Goal: Information Seeking & Learning: Find specific fact

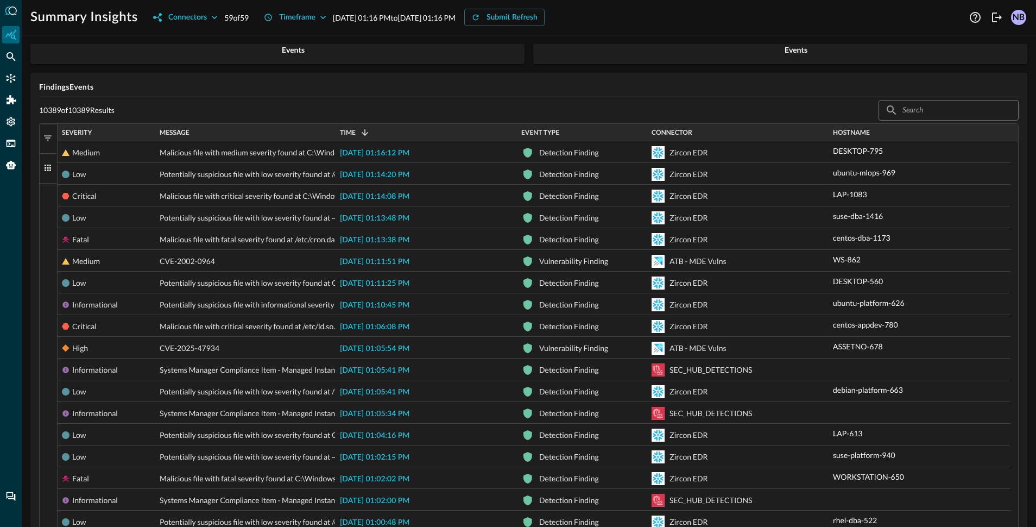
scroll to position [163, 0]
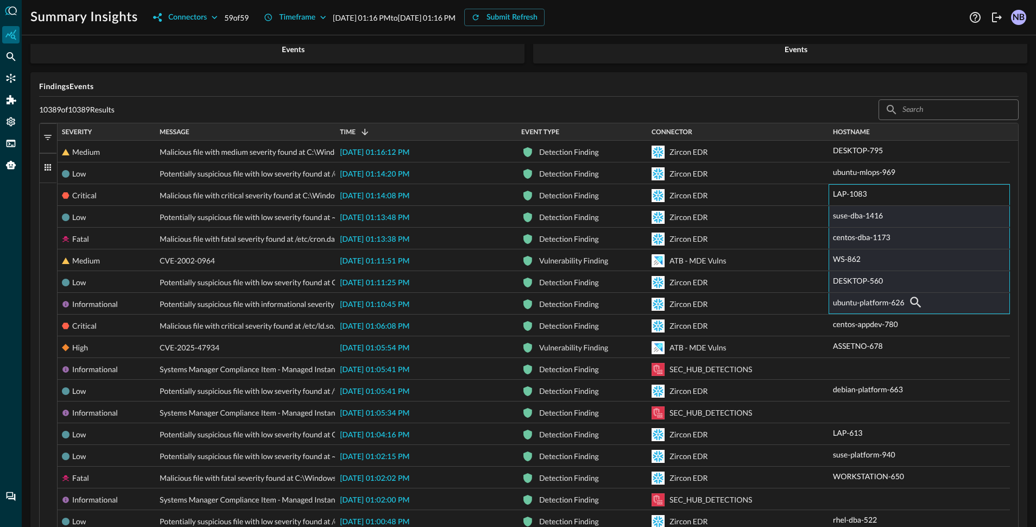
drag, startPoint x: 855, startPoint y: 195, endPoint x: 850, endPoint y: 311, distance: 116.4
click at [850, 311] on div "Medium CVE-2002-0964 2025-08-26 01:11:51 PM Vulnerability Finding ATB - MDE Vul…" at bounding box center [534, 412] width 953 height 543
click at [919, 299] on icon "button" at bounding box center [915, 301] width 13 height 13
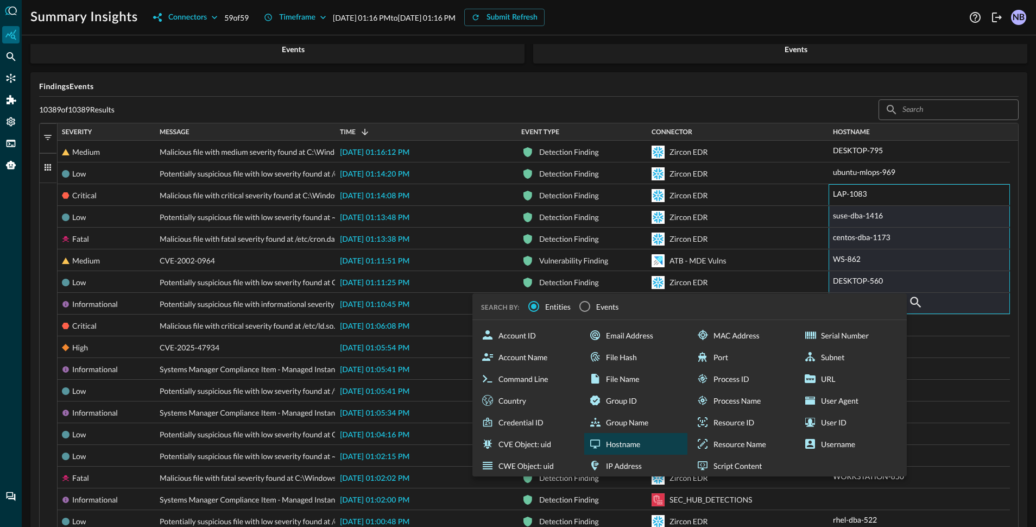
click at [638, 451] on div "Hostname" at bounding box center [635, 444] width 103 height 22
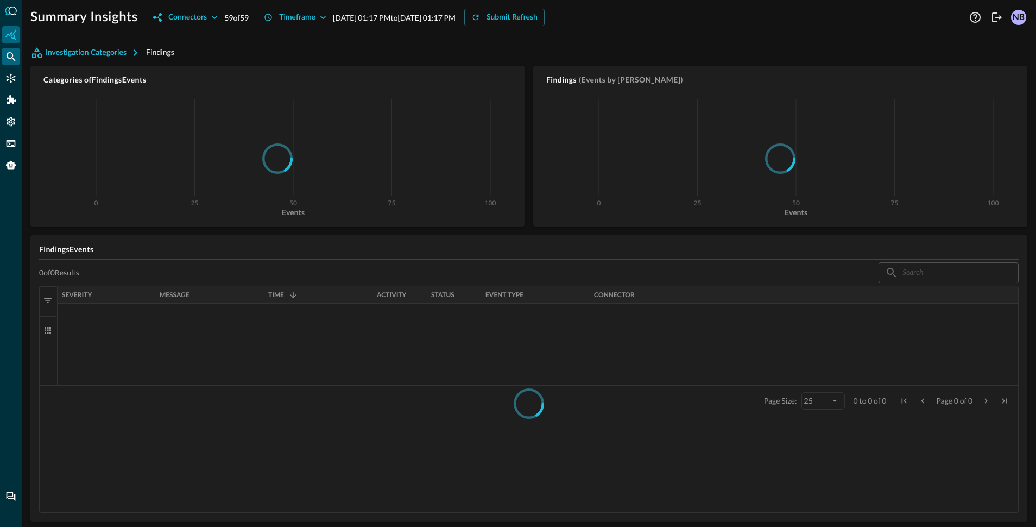
click at [10, 60] on icon "Federated Search" at bounding box center [10, 56] width 11 height 11
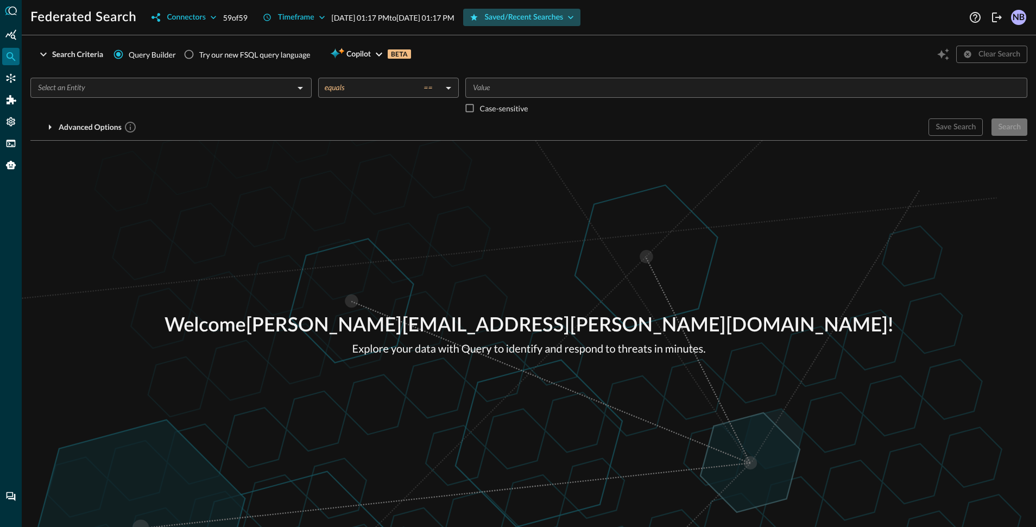
click at [564, 20] on div "Saved/Recent Searches" at bounding box center [524, 18] width 79 height 14
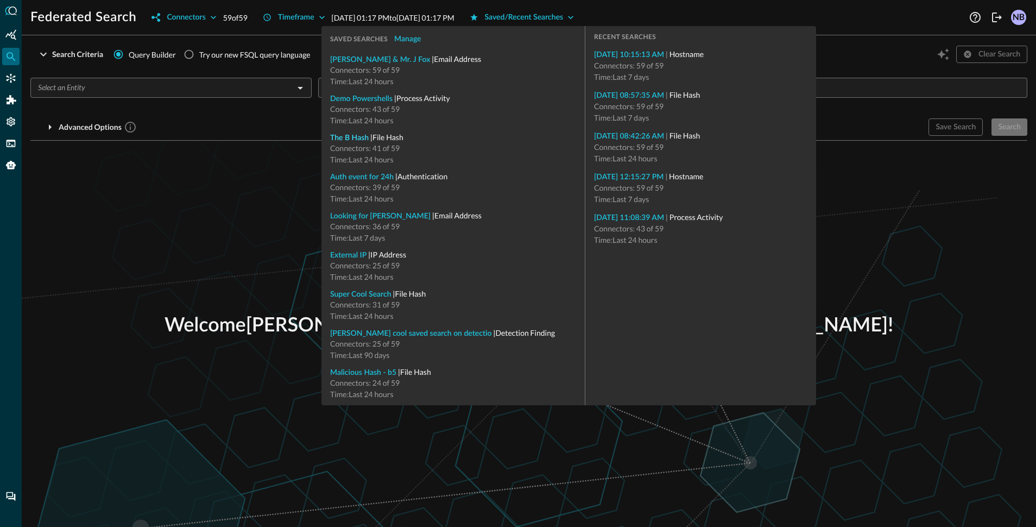
type input "File Hash"
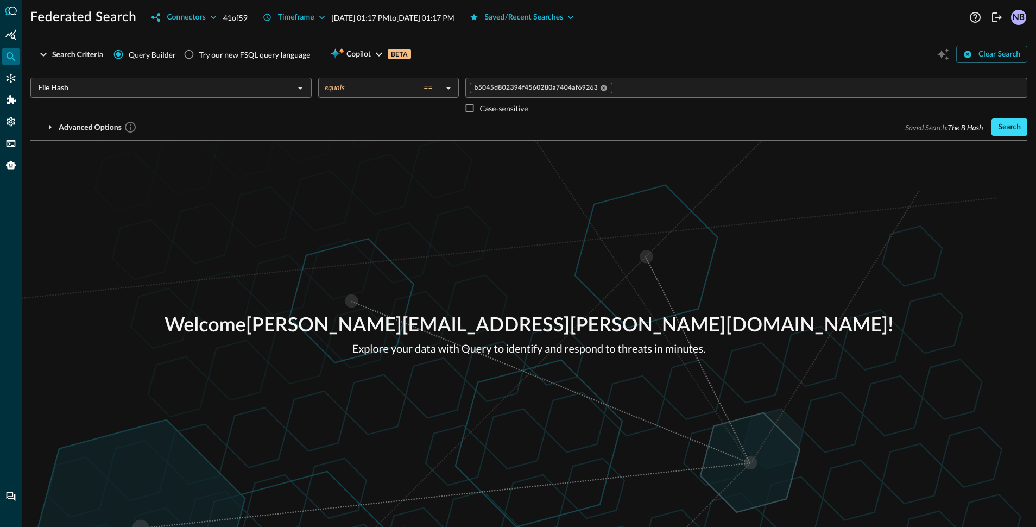
click at [1005, 130] on div "Search" at bounding box center [1009, 128] width 23 height 14
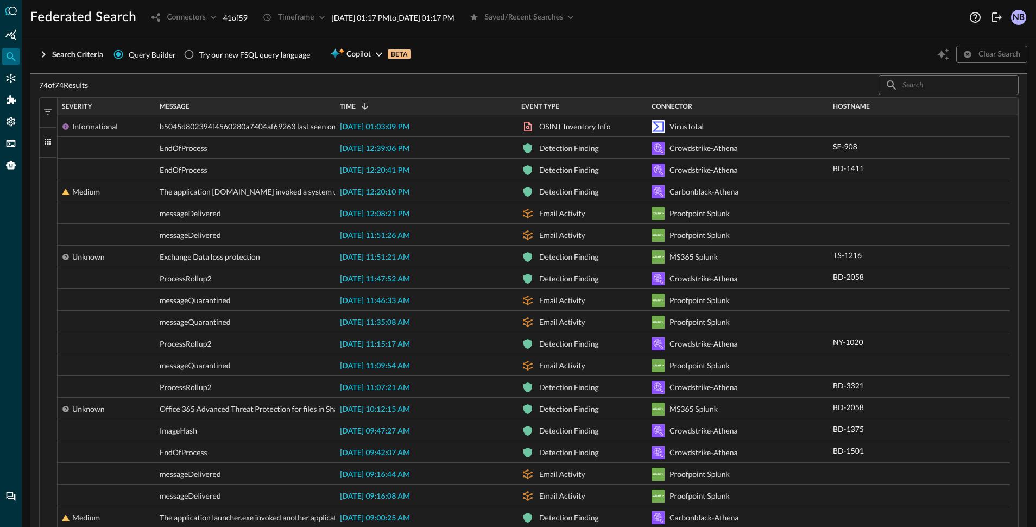
scroll to position [238, 0]
